Goal: Task Accomplishment & Management: Manage account settings

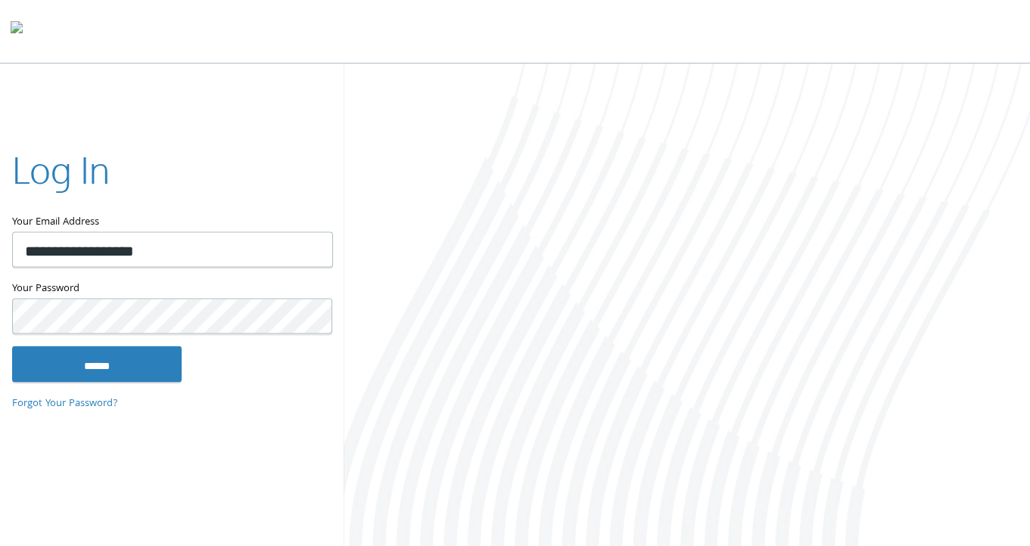
type input "**********"
click at [126, 345] on div "Your Password This field is required" at bounding box center [171, 313] width 319 height 67
click at [128, 350] on input "******" at bounding box center [96, 364] width 169 height 36
